Goal: Information Seeking & Learning: Learn about a topic

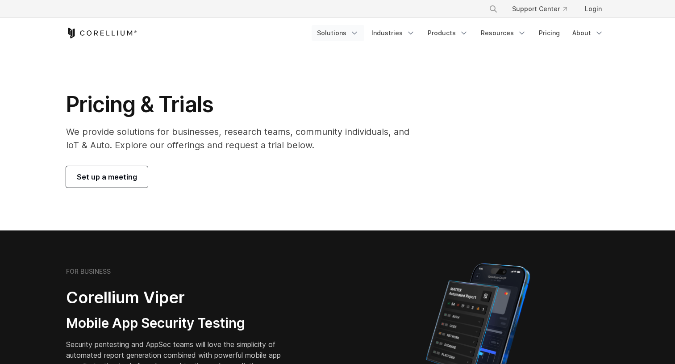
click at [359, 33] on icon "Navigation Menu" at bounding box center [354, 33] width 9 height 9
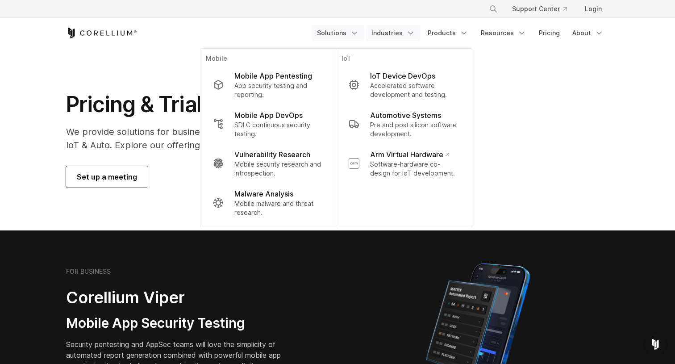
click at [403, 28] on link "Industries" at bounding box center [393, 33] width 54 height 16
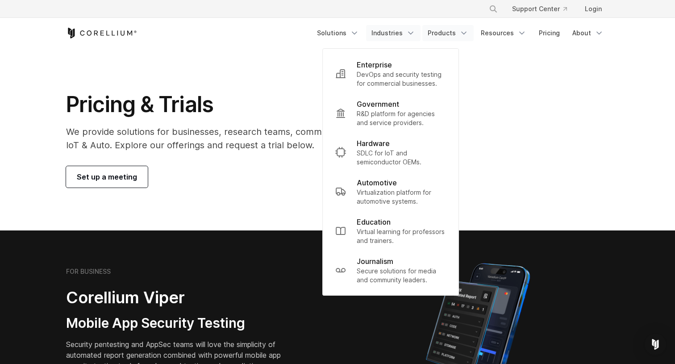
click at [447, 34] on link "Products" at bounding box center [447, 33] width 51 height 16
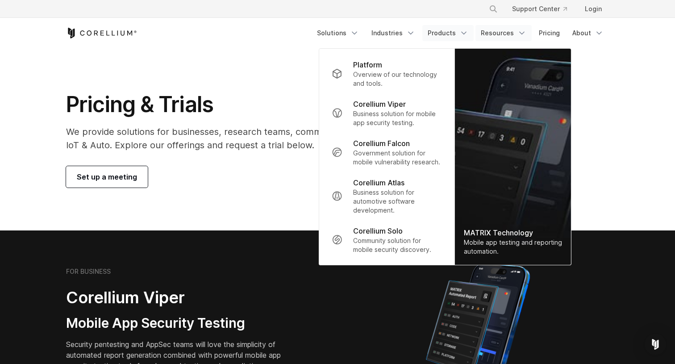
click at [514, 40] on link "Resources" at bounding box center [503, 33] width 56 height 16
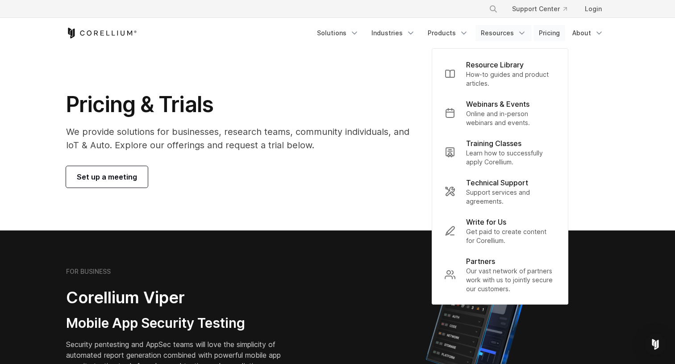
click at [544, 40] on link "Pricing" at bounding box center [549, 33] width 32 height 16
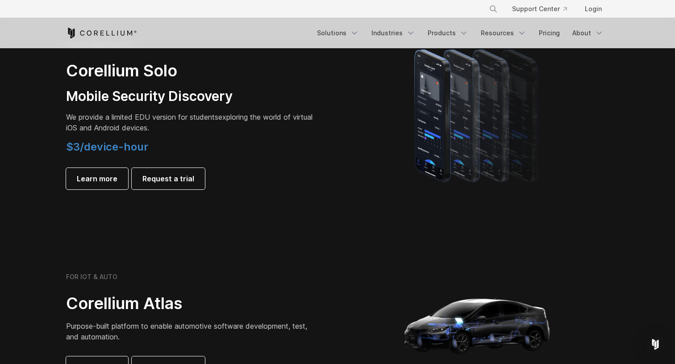
scroll to position [634, 0]
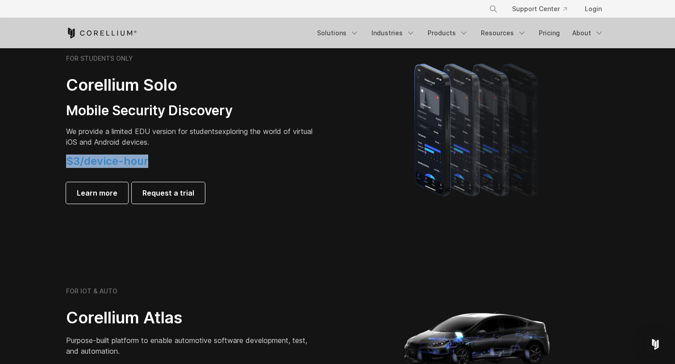
drag, startPoint x: 147, startPoint y: 165, endPoint x: 39, endPoint y: 161, distance: 108.1
click at [39, 161] on section "FOR STUDENTS ONLY Corellium Solo Mobile Security Discovery We provide a limited…" at bounding box center [337, 128] width 675 height 213
click at [232, 142] on p "We provide a limited EDU version for students exploring the world of virtual iO…" at bounding box center [191, 136] width 250 height 21
drag, startPoint x: 163, startPoint y: 160, endPoint x: 69, endPoint y: 158, distance: 94.6
click at [69, 158] on h4 "$3/device-hour" at bounding box center [191, 160] width 250 height 13
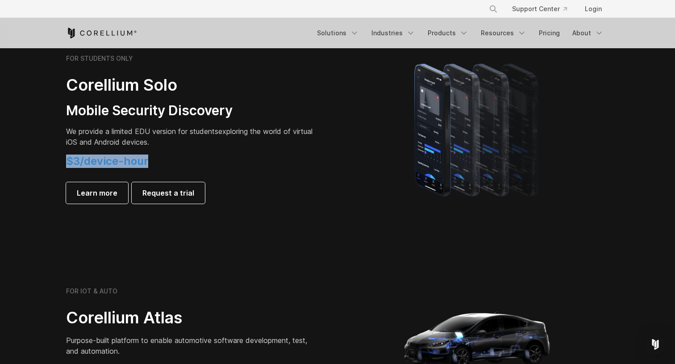
copy span "$3/device-hour"
click at [337, 242] on section "FOR IOT & AUTO Corellium Atlas Purpose-built platform to enable automotive soft…" at bounding box center [337, 343] width 675 height 214
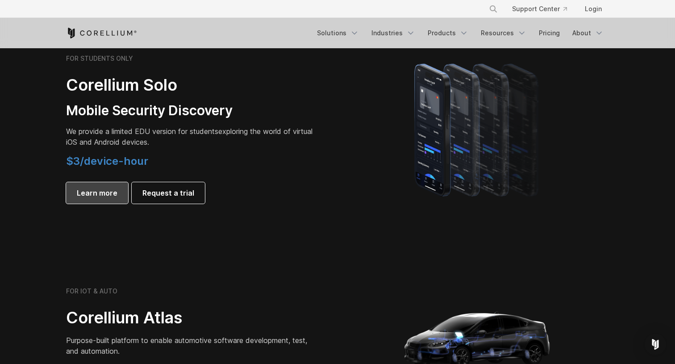
click at [110, 200] on link "Learn more" at bounding box center [97, 192] width 62 height 21
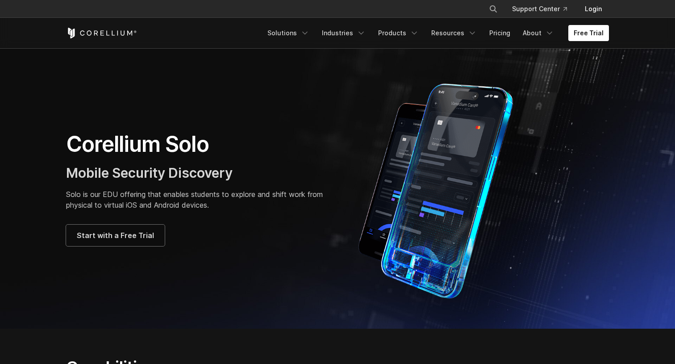
click at [594, 11] on link "Login" at bounding box center [592, 9] width 31 height 16
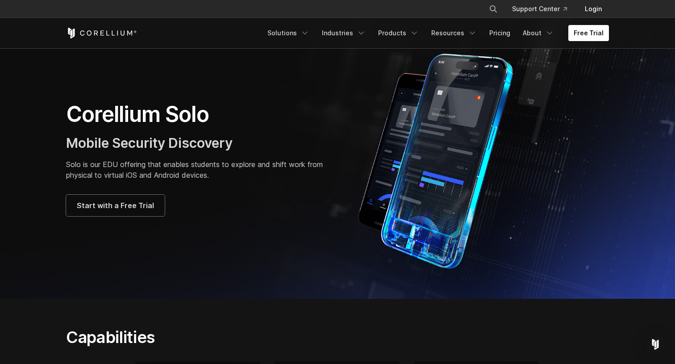
scroll to position [21, 0]
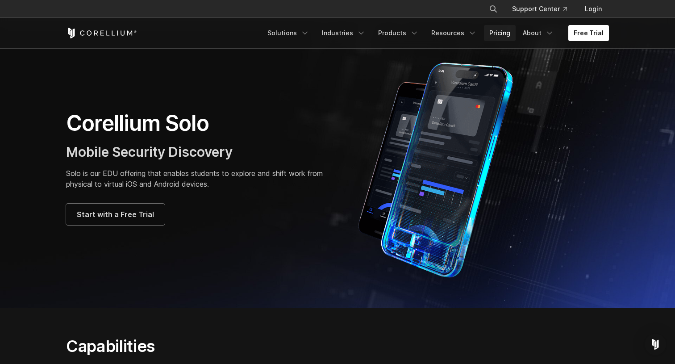
click at [509, 34] on link "Pricing" at bounding box center [500, 33] width 32 height 16
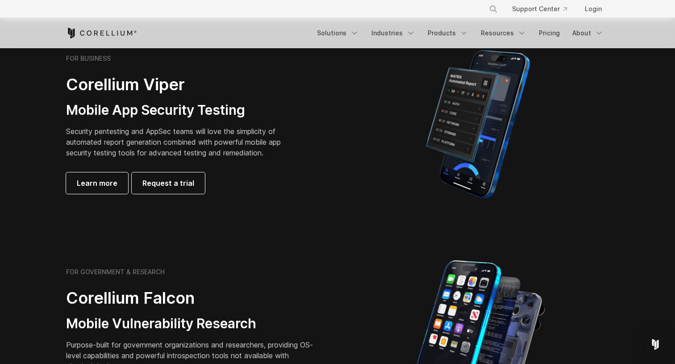
scroll to position [151, 0]
